Goal: Task Accomplishment & Management: Complete application form

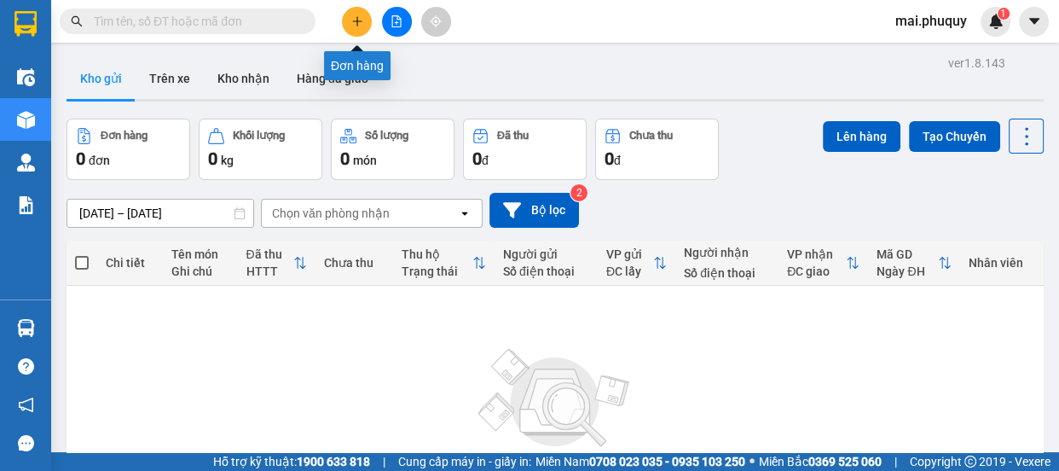
click at [355, 17] on icon "plus" at bounding box center [357, 21] width 12 height 12
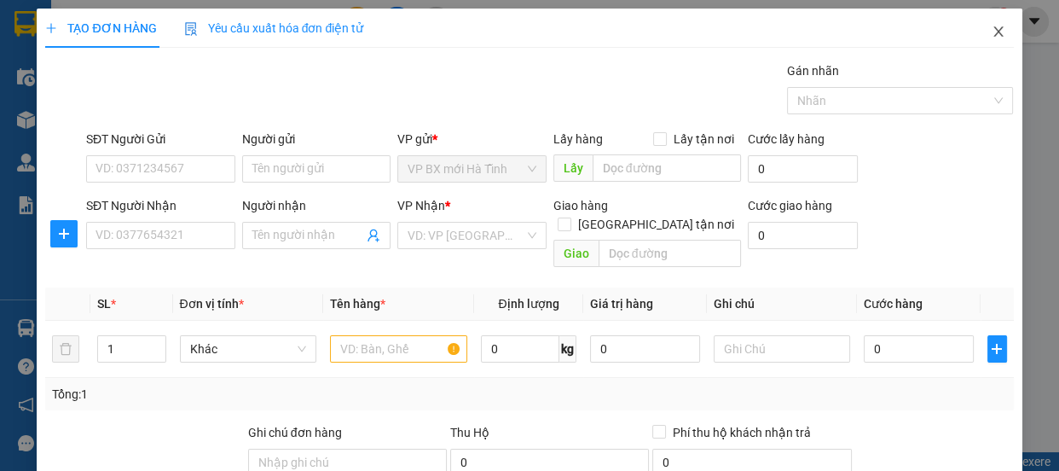
drag, startPoint x: 986, startPoint y: 35, endPoint x: 877, endPoint y: 5, distance: 113.1
click at [991, 34] on icon "close" at bounding box center [998, 32] width 14 height 14
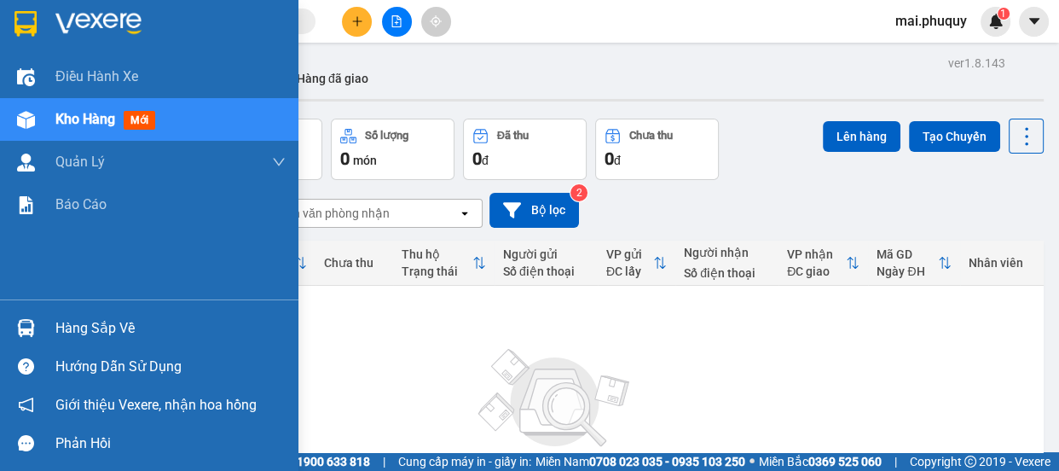
click at [43, 9] on div at bounding box center [149, 27] width 298 height 55
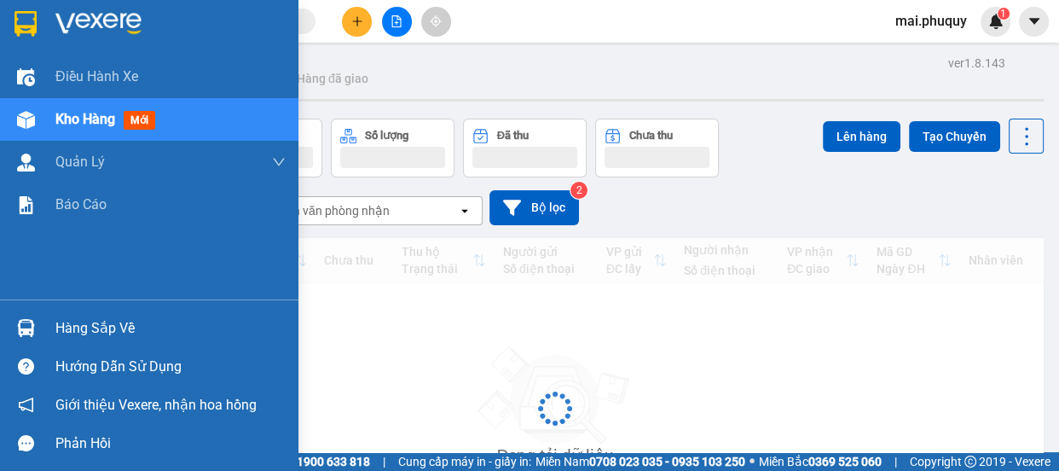
click at [14, 27] on img at bounding box center [25, 24] width 22 height 26
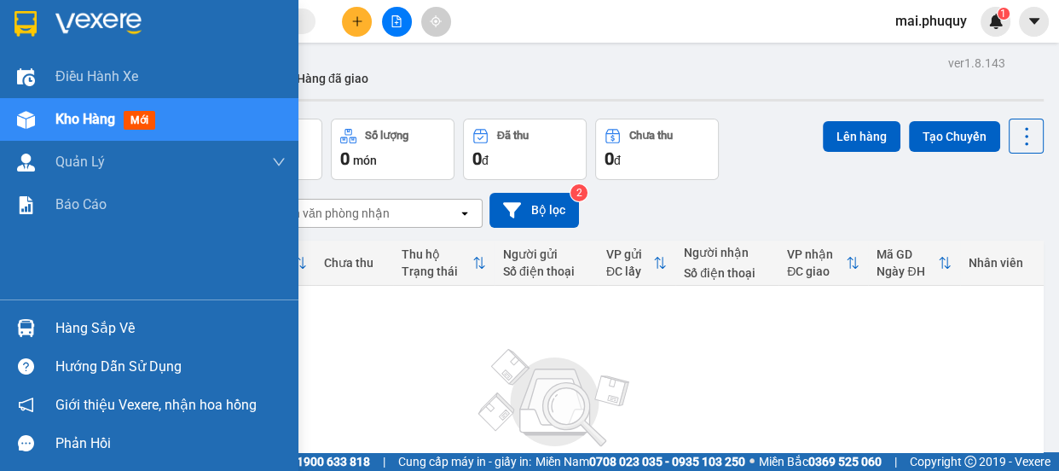
click at [22, 17] on img at bounding box center [25, 24] width 22 height 26
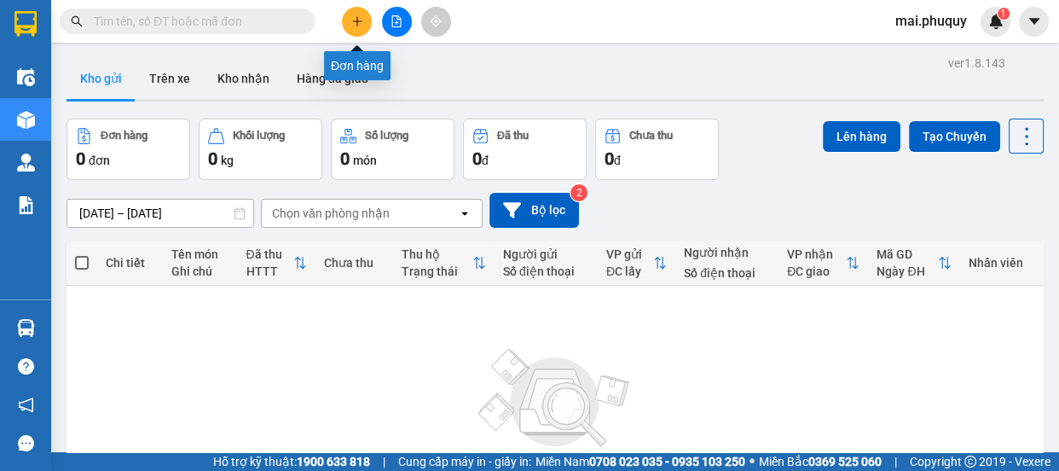
click at [361, 19] on icon "plus" at bounding box center [357, 21] width 12 height 12
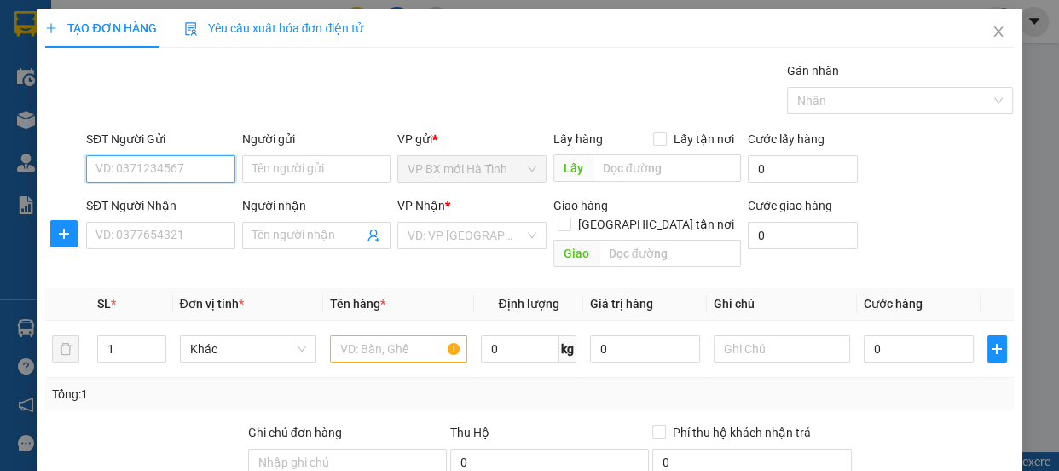
click at [124, 161] on input "SĐT Người Gửi" at bounding box center [160, 168] width 149 height 27
click at [273, 162] on input "Người gửi" at bounding box center [316, 168] width 149 height 27
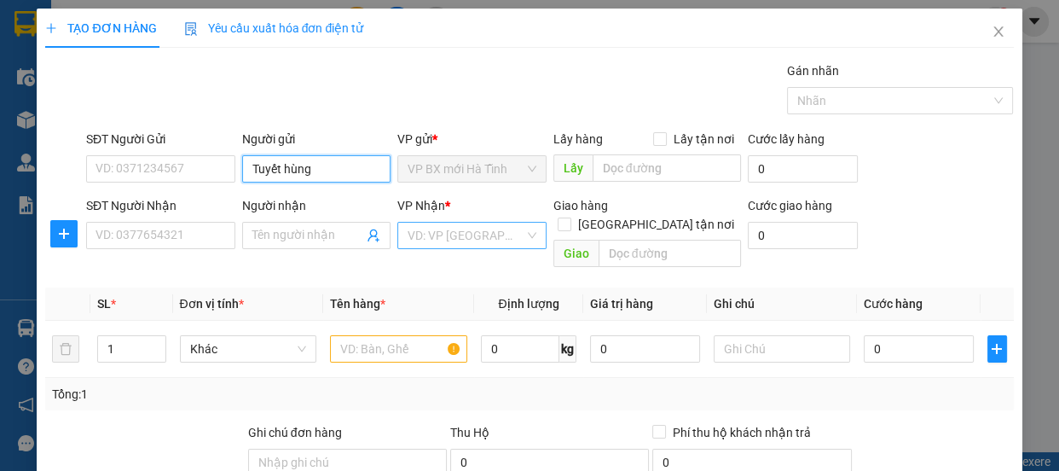
type input "Tuyết hùng"
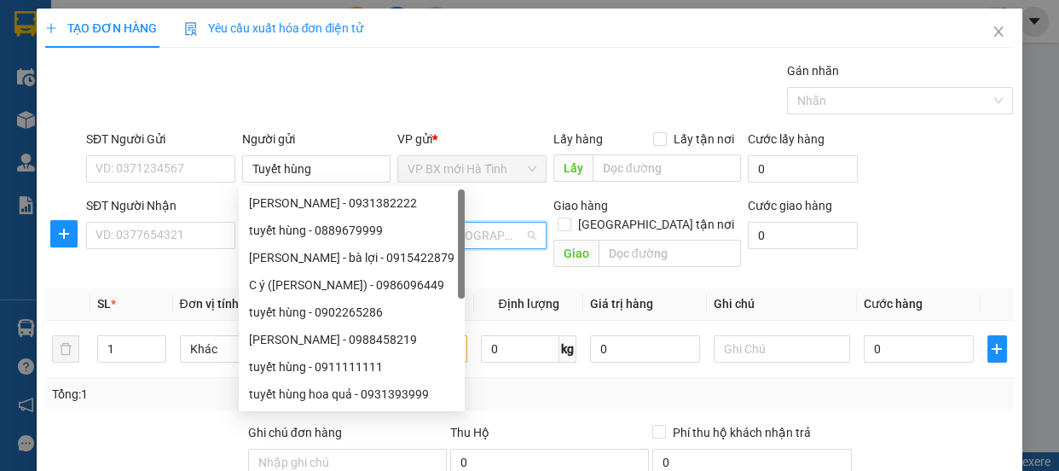
click at [445, 228] on input "search" at bounding box center [465, 235] width 117 height 26
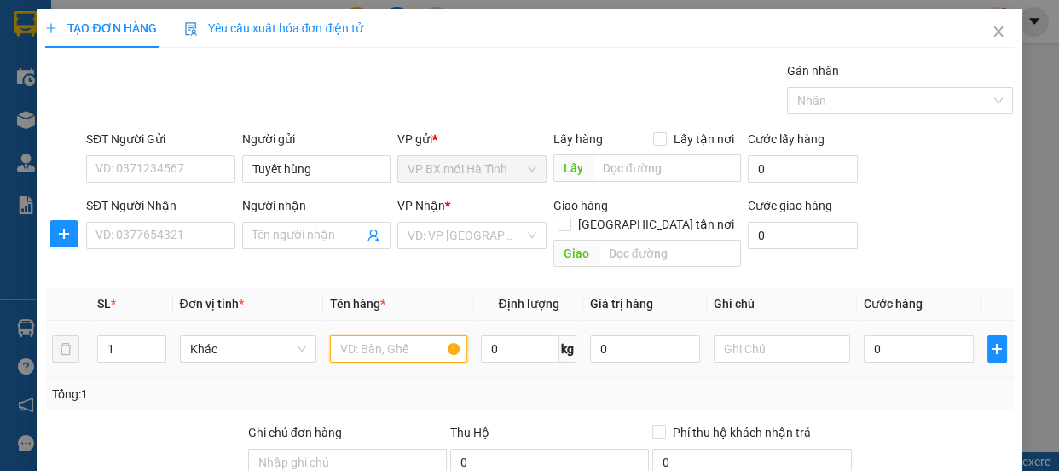
click at [340, 335] on input "text" at bounding box center [398, 348] width 137 height 27
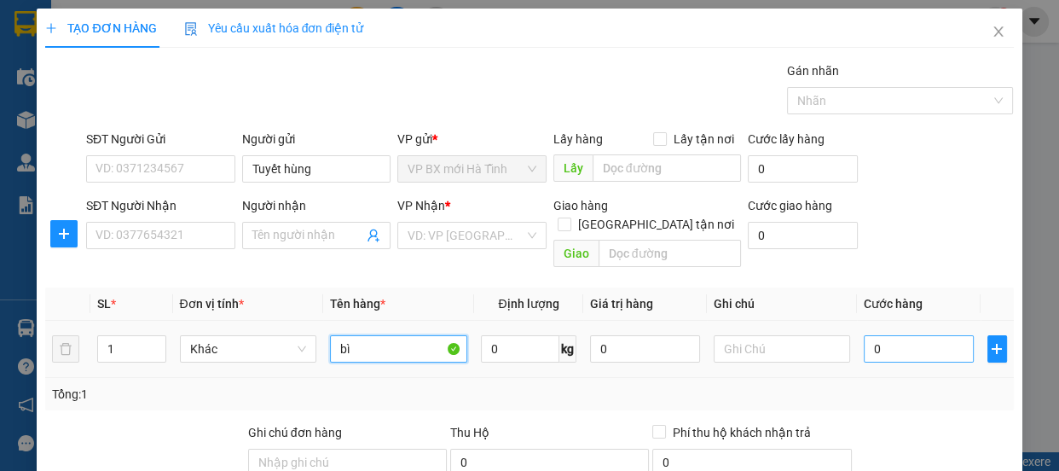
type input "bì"
click at [871, 335] on input "0" at bounding box center [918, 348] width 110 height 27
type input "7"
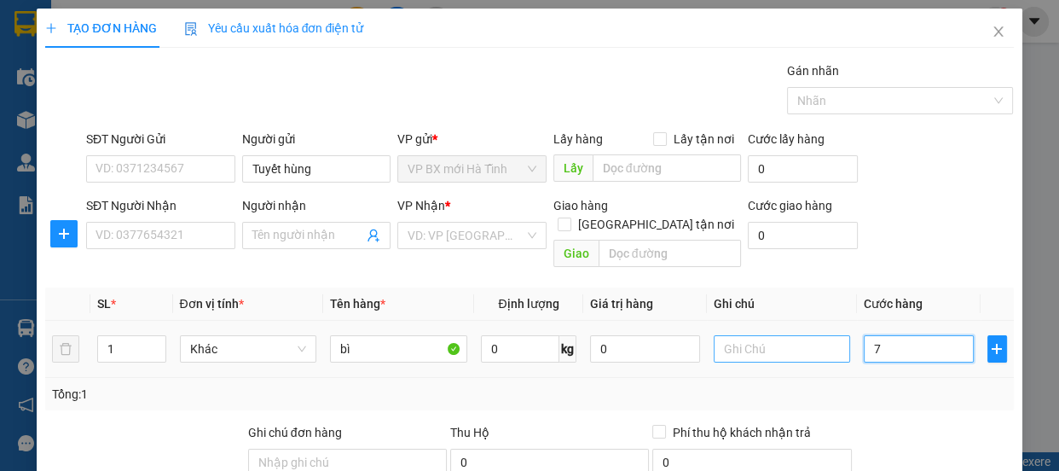
type input "70"
type input "700"
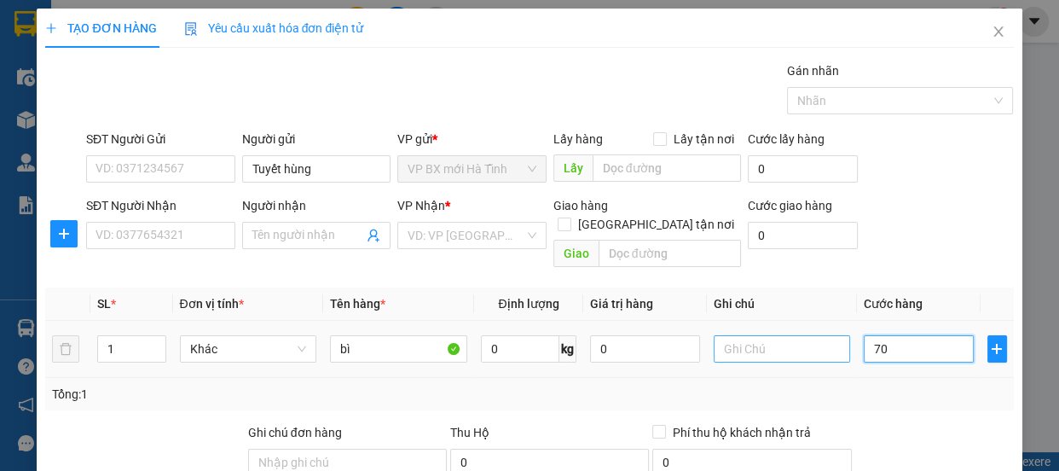
type input "700"
type input "7.000"
type input "70.000"
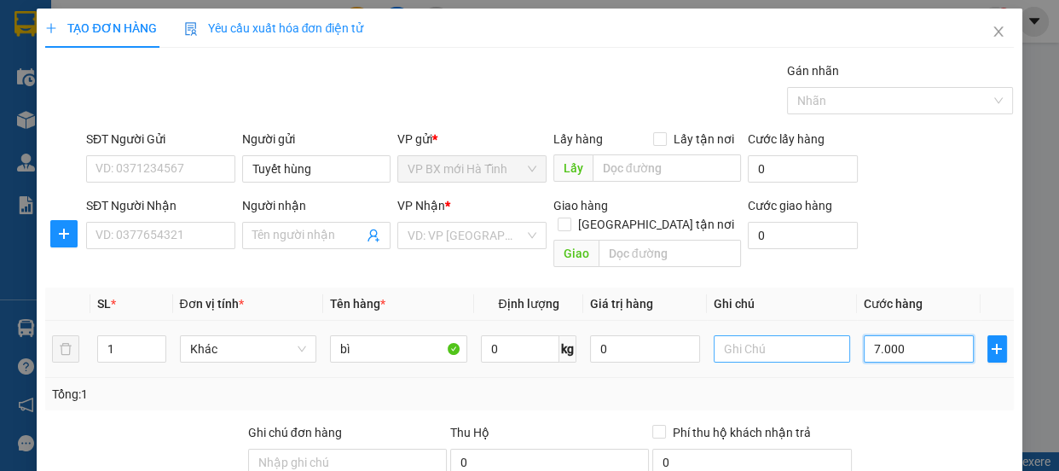
type input "70.000"
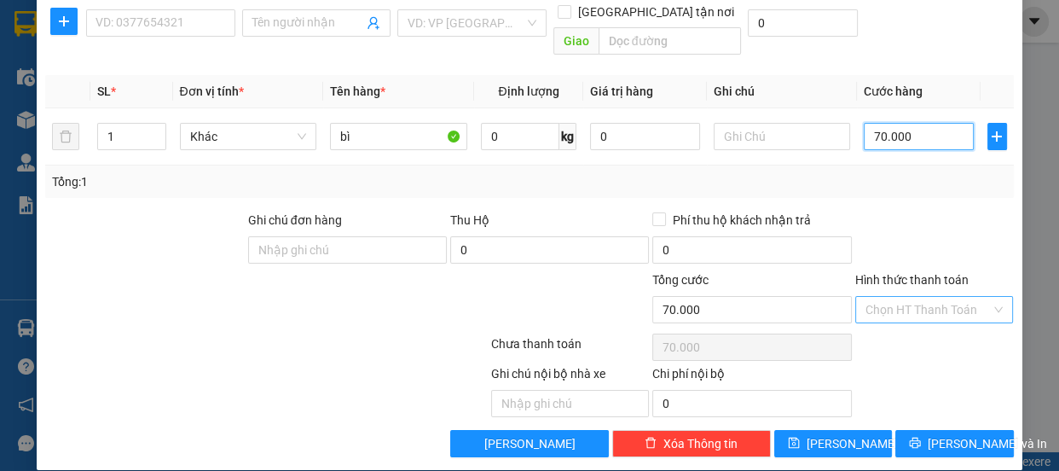
type input "70.000"
click at [874, 297] on input "Hình thức thanh toán" at bounding box center [928, 310] width 126 height 26
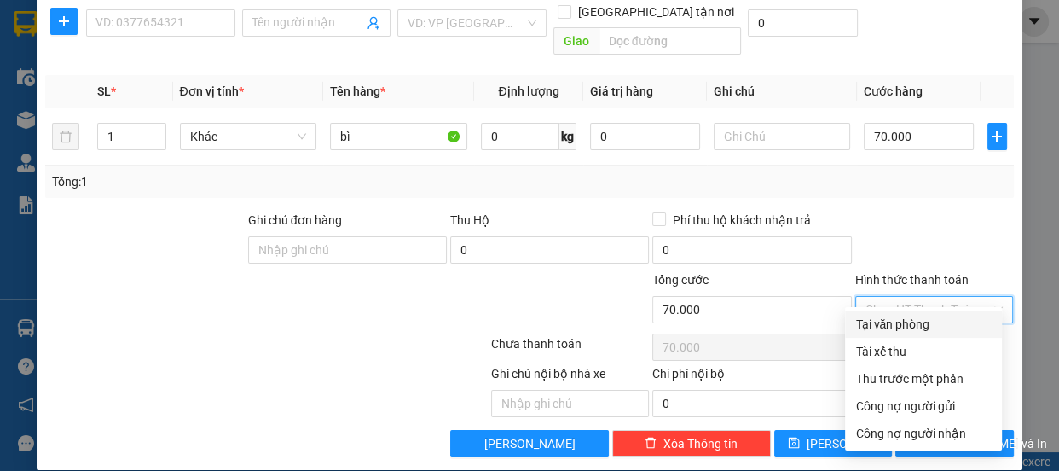
click at [894, 326] on div "Tại văn phòng" at bounding box center [923, 324] width 136 height 19
type input "0"
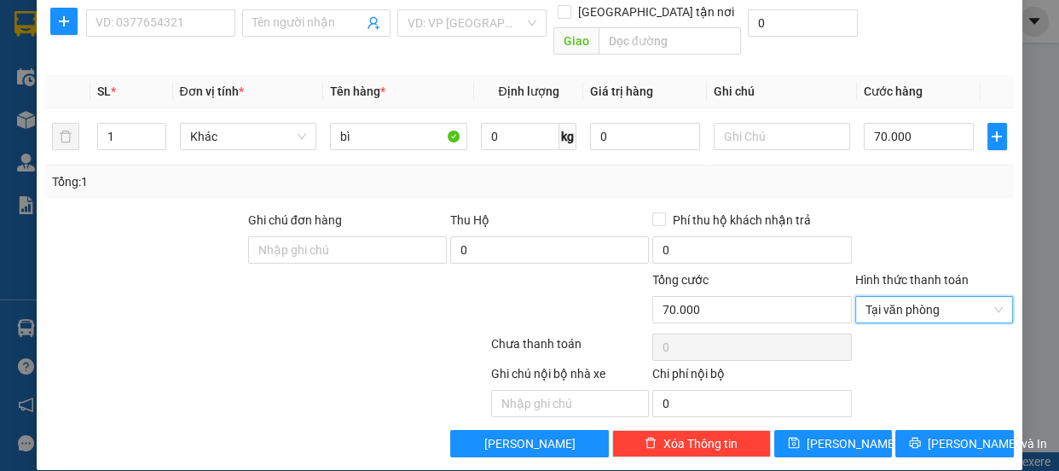
scroll to position [0, 0]
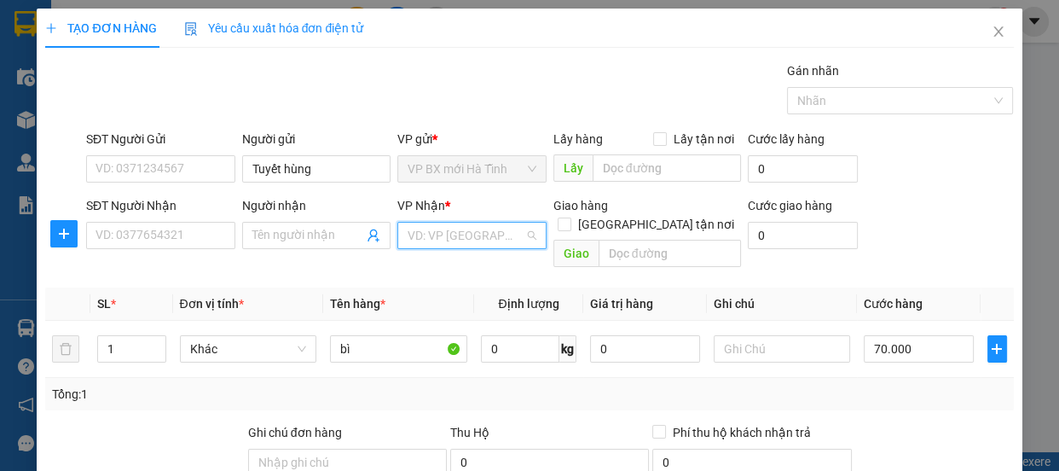
click at [471, 237] on input "search" at bounding box center [465, 235] width 117 height 26
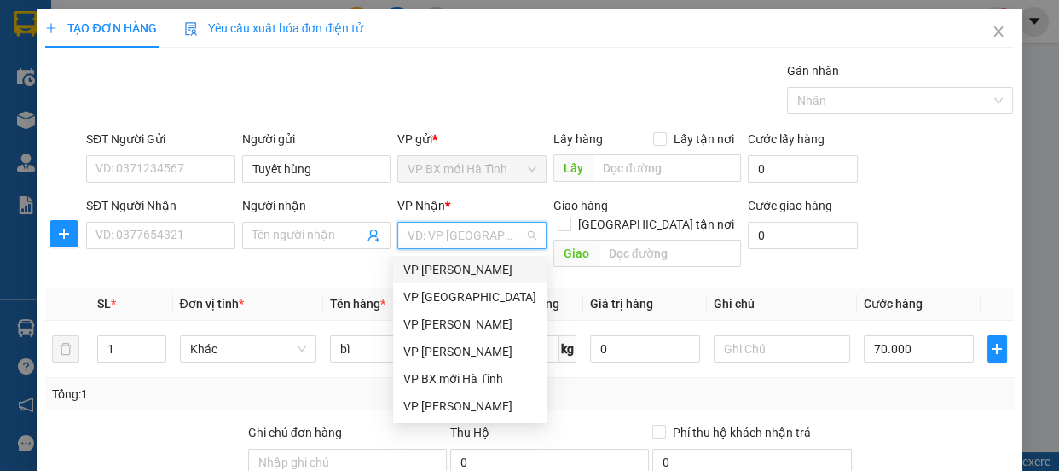
click at [449, 269] on div "VP [PERSON_NAME]" at bounding box center [469, 269] width 133 height 19
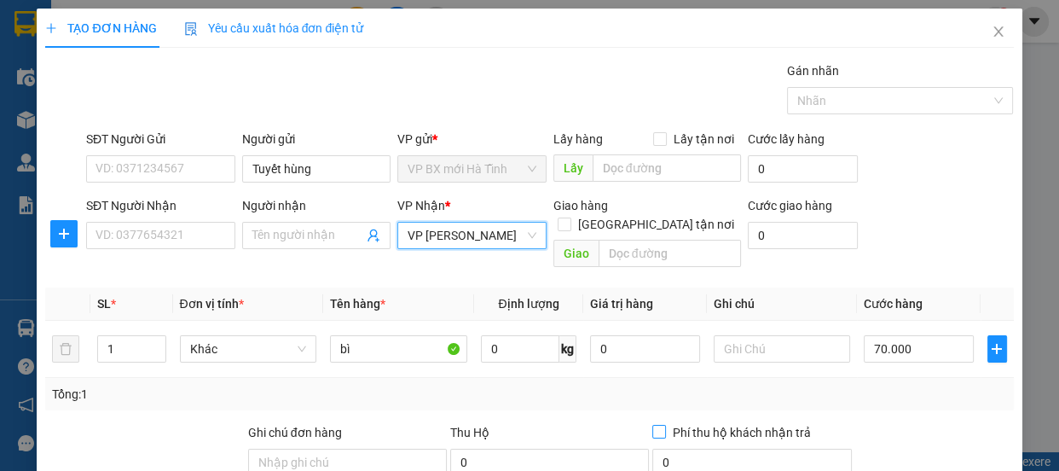
scroll to position [212, 0]
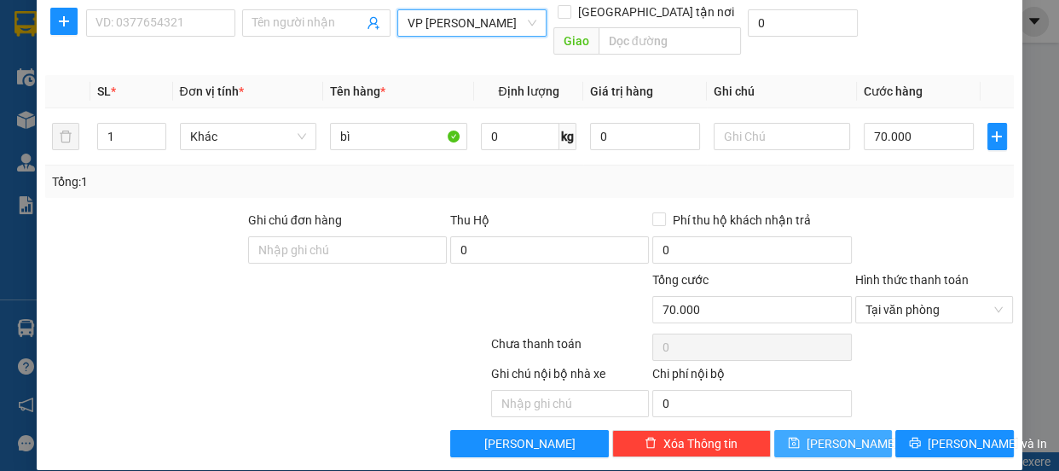
click at [798, 430] on button "[PERSON_NAME]" at bounding box center [833, 443] width 118 height 27
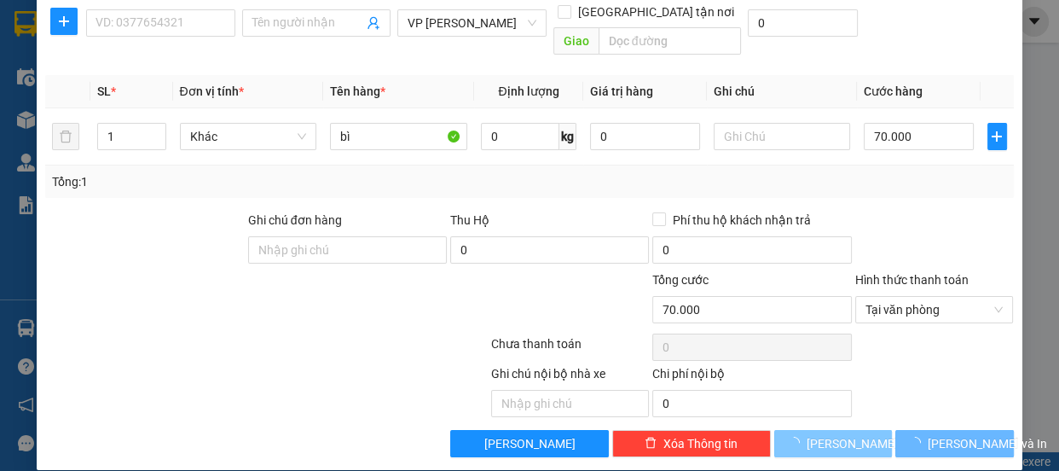
type input "0"
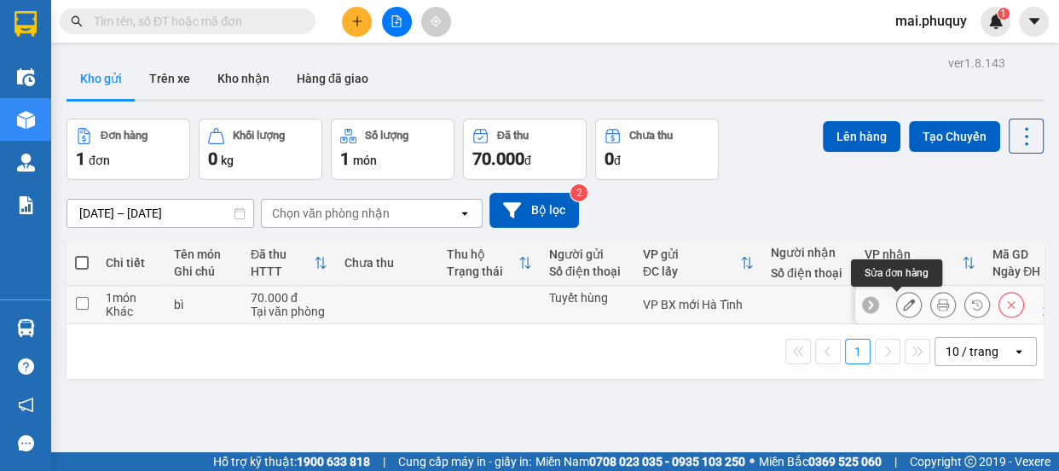
click at [903, 301] on icon at bounding box center [909, 304] width 12 height 12
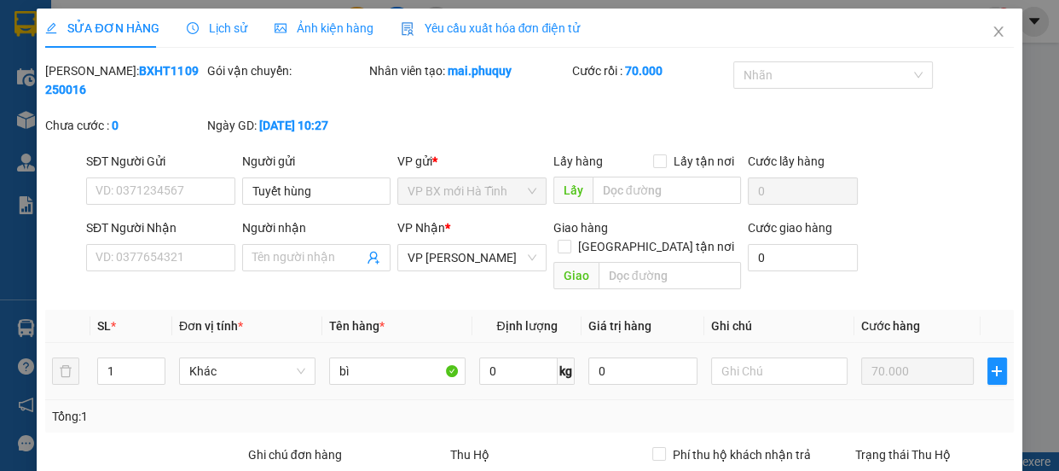
type input "Tuyết hùng"
type input "70.000"
click at [182, 270] on input "SĐT Người Nhận" at bounding box center [160, 257] width 149 height 27
click at [991, 26] on icon "close" at bounding box center [998, 32] width 14 height 14
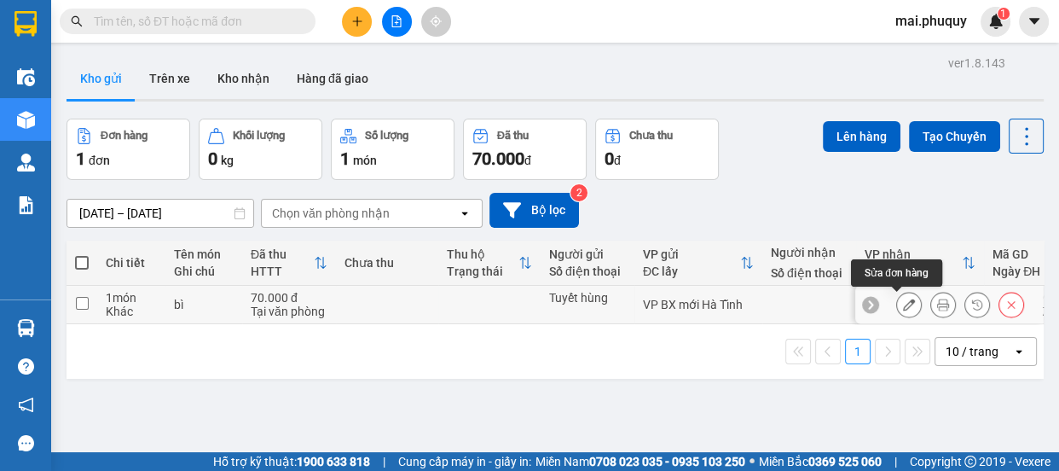
click at [903, 307] on icon at bounding box center [909, 304] width 12 height 12
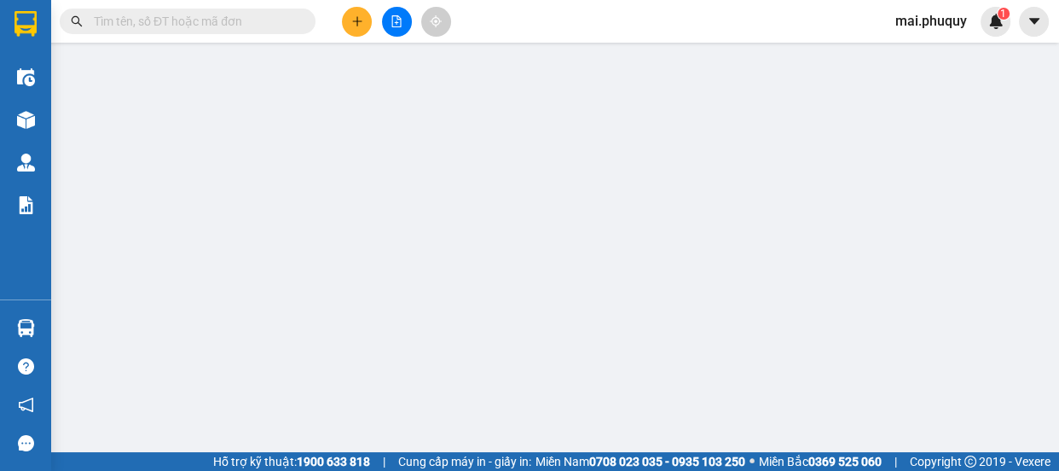
type input "Tuyết hùng"
type input "70.000"
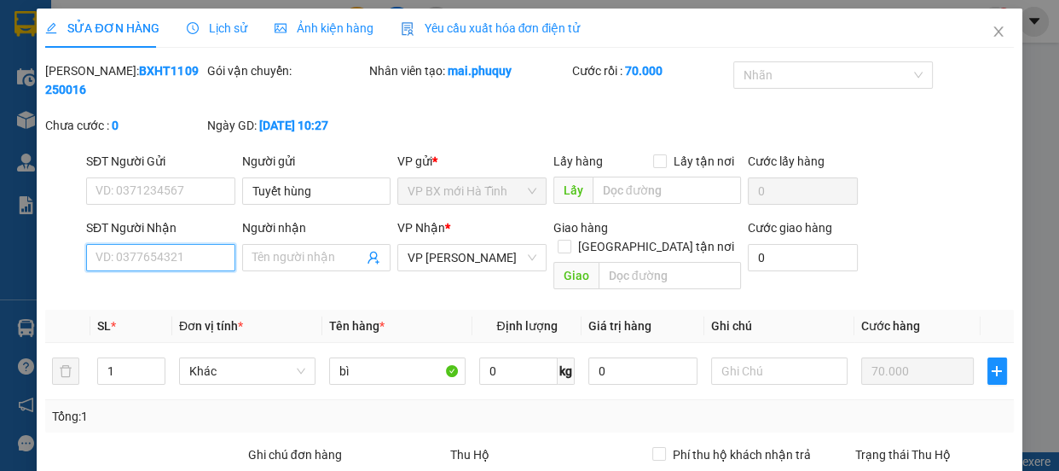
click at [153, 263] on input "SĐT Người Nhận" at bounding box center [160, 257] width 149 height 27
type input "0973699356"
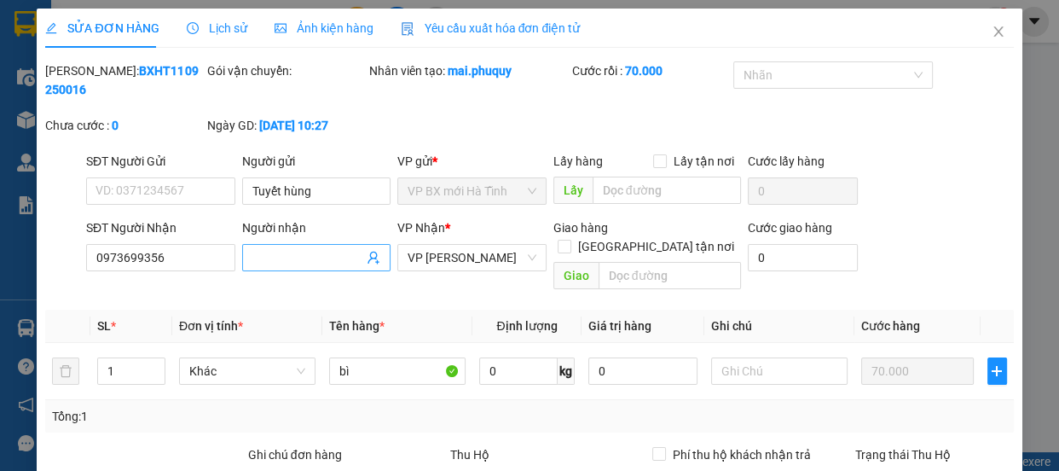
click at [302, 251] on input "Người nhận" at bounding box center [308, 257] width 112 height 19
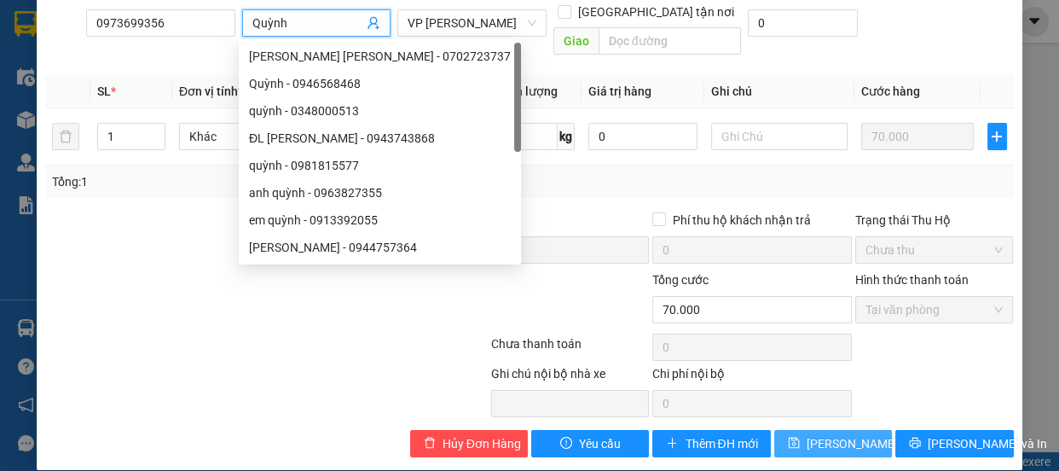
type input "Quỳnh"
click at [819, 434] on span "Lưu thay đổi" at bounding box center [874, 443] width 136 height 19
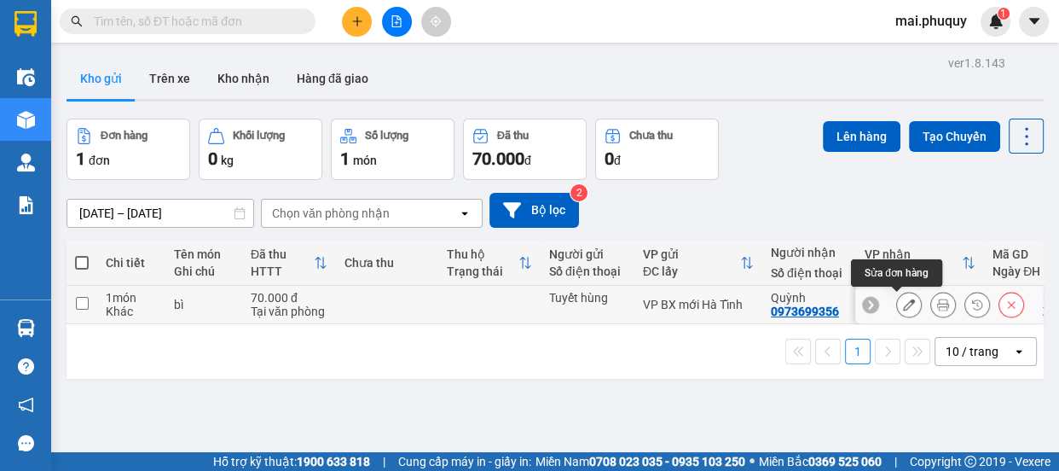
click at [903, 307] on icon at bounding box center [909, 304] width 12 height 12
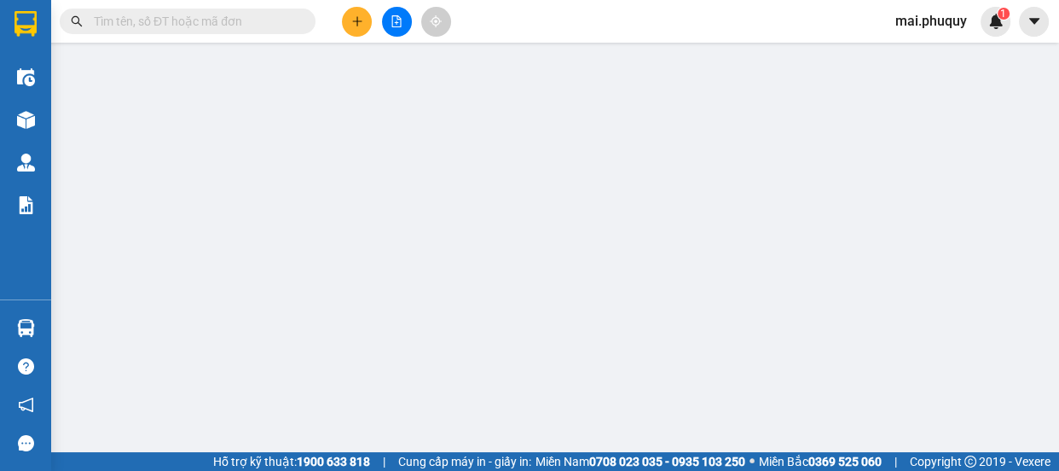
type input "Tuyết hùng"
type input "0973699356"
type input "Quỳnh"
type input "70.000"
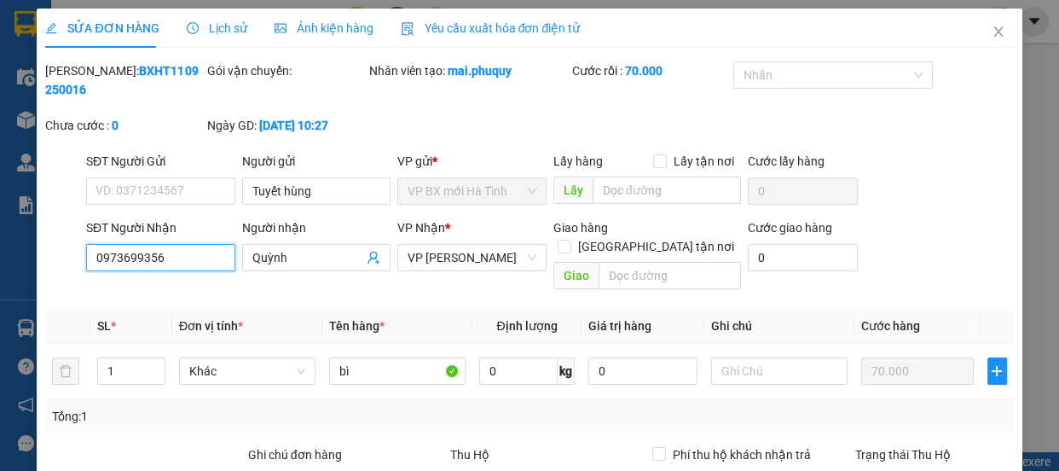
drag, startPoint x: 183, startPoint y: 262, endPoint x: 20, endPoint y: 264, distance: 162.8
click at [22, 264] on div "SỬA ĐƠN HÀNG Lịch sử Ảnh kiện hàng Yêu cầu xuất hóa đơn điện tử Total Paid Fee …" at bounding box center [529, 235] width 1059 height 471
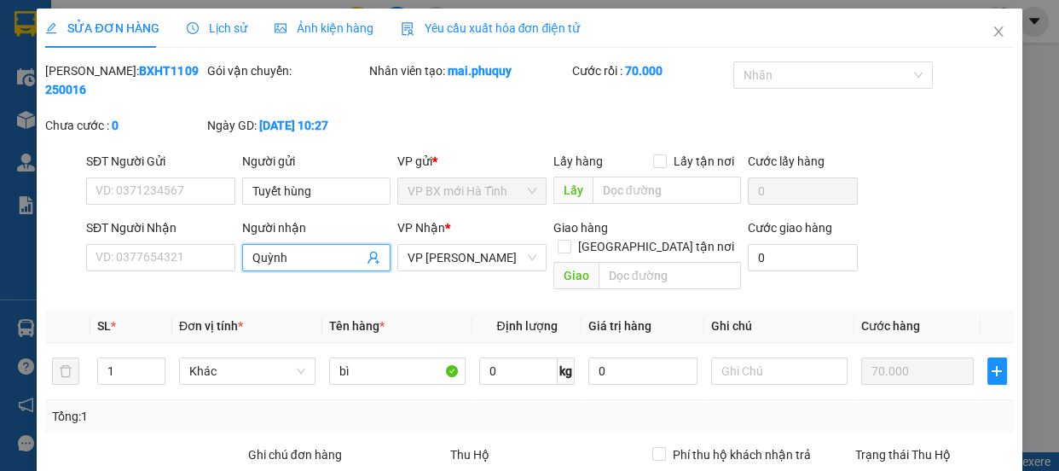
drag, startPoint x: 260, startPoint y: 264, endPoint x: 167, endPoint y: 273, distance: 93.3
click at [167, 273] on div "SĐT Người Nhận VD: 0377654321 Người nhận Quỳnh Quỳnh VP Nhận * VP Ngọc Hồi Giao…" at bounding box center [550, 257] width 934 height 78
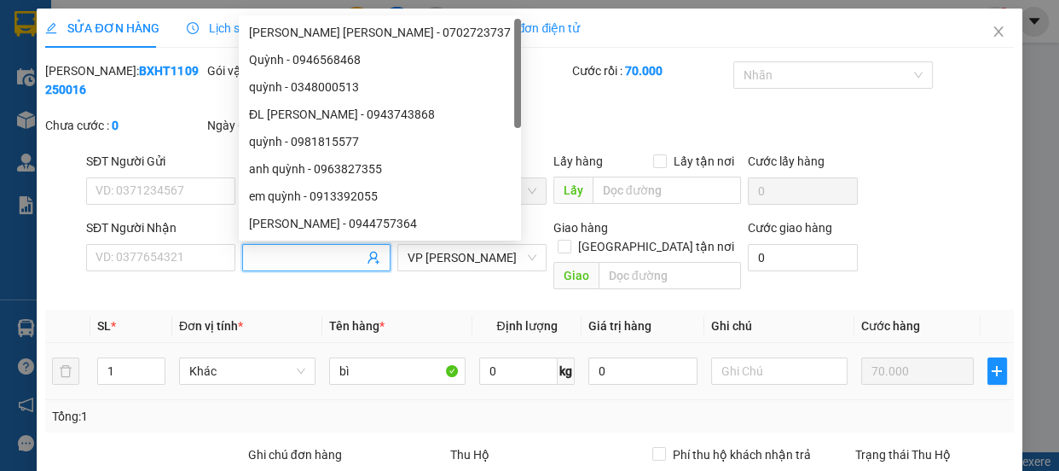
scroll to position [234, 0]
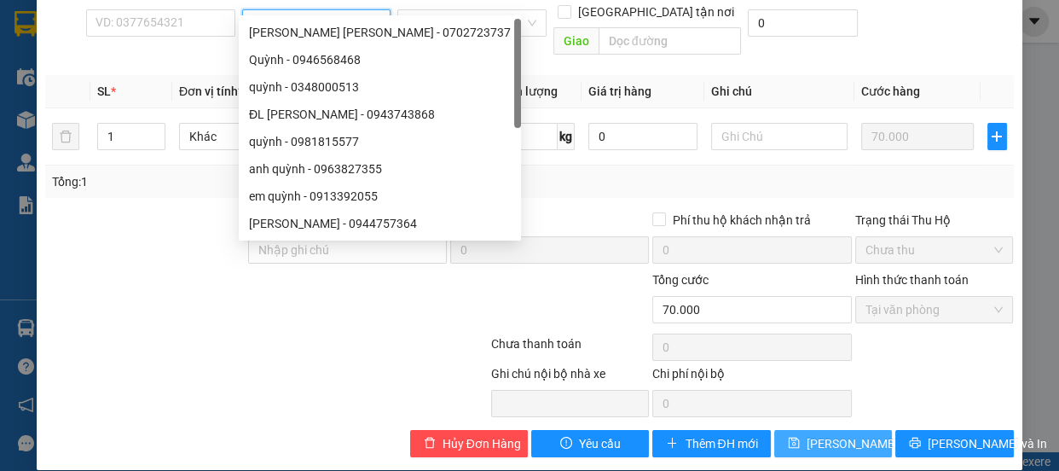
drag, startPoint x: 835, startPoint y: 419, endPoint x: 720, endPoint y: 349, distance: 134.6
click at [835, 434] on span "Lưu thay đổi" at bounding box center [874, 443] width 136 height 19
